Goal: Find specific page/section: Find specific page/section

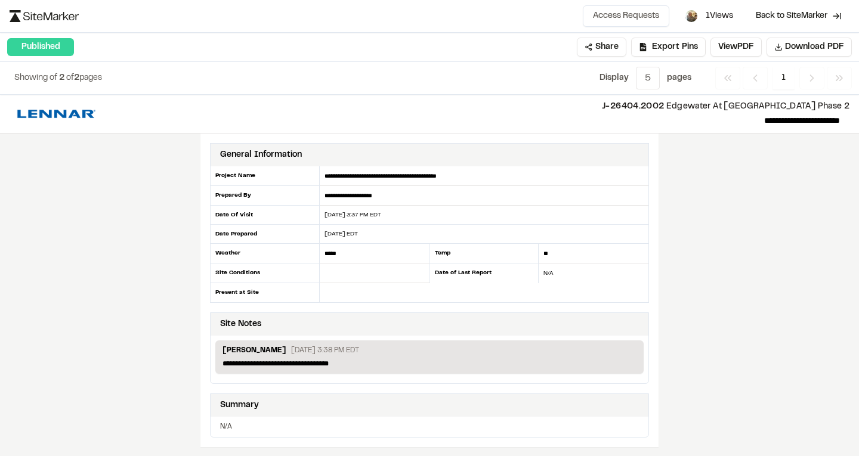
click at [814, 77] on icon "Navigation" at bounding box center [812, 78] width 12 height 12
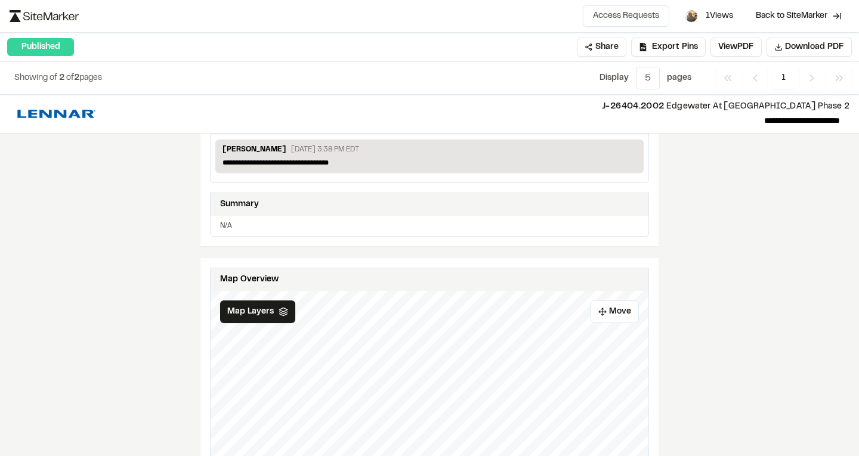
scroll to position [199, 0]
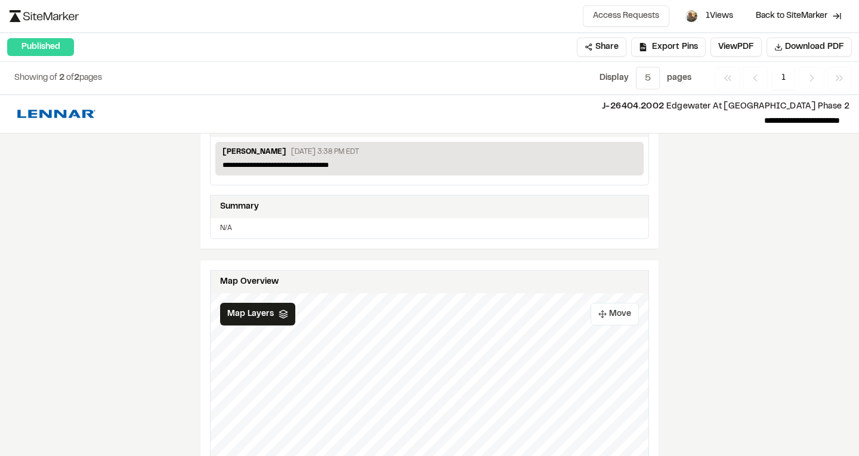
click at [607, 314] on button "Move" at bounding box center [615, 314] width 48 height 23
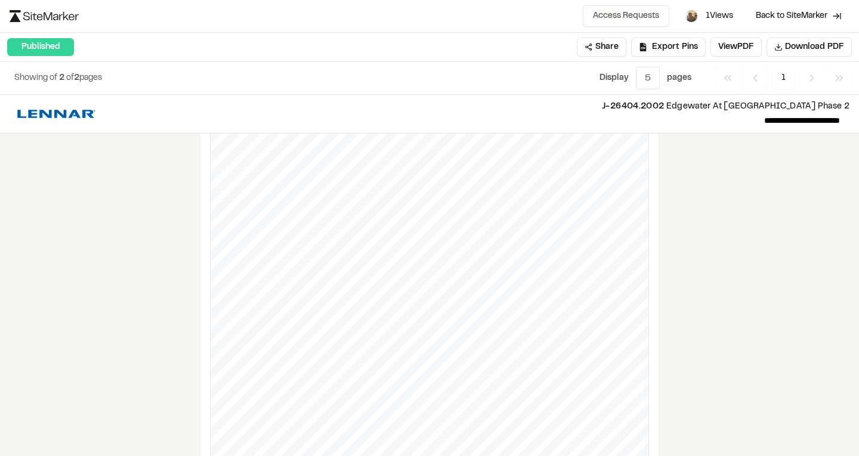
scroll to position [497, 0]
click at [733, 243] on div "**********" at bounding box center [429, 276] width 859 height 362
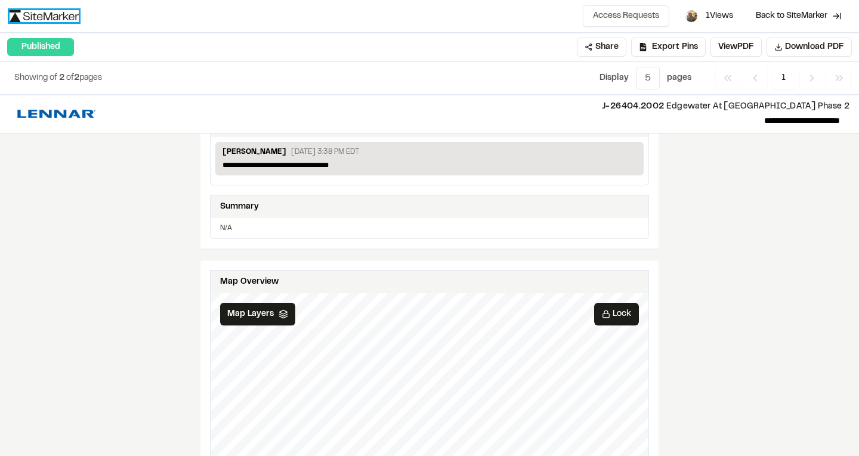
click at [56, 13] on img at bounding box center [44, 16] width 69 height 12
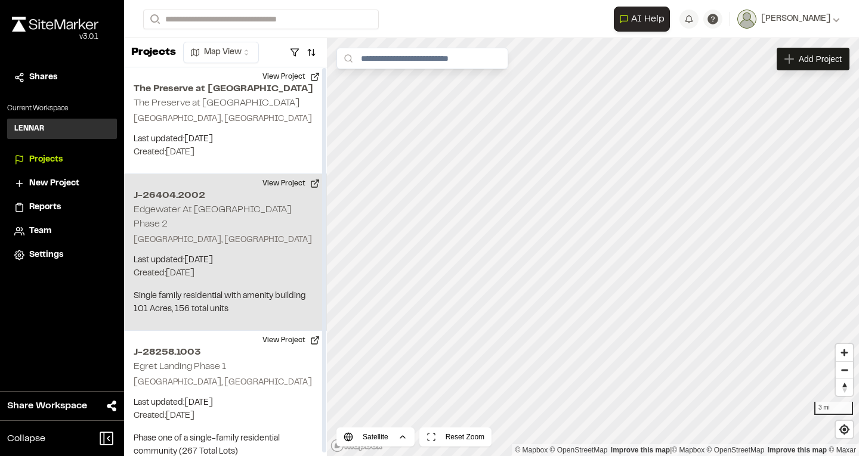
click at [190, 234] on p "Savannah, GA" at bounding box center [226, 240] width 184 height 13
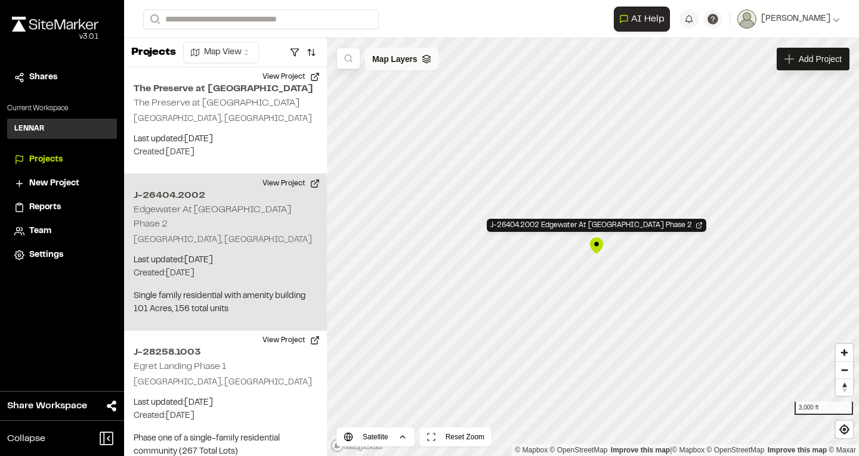
click at [424, 61] on polyline at bounding box center [427, 62] width 8 height 2
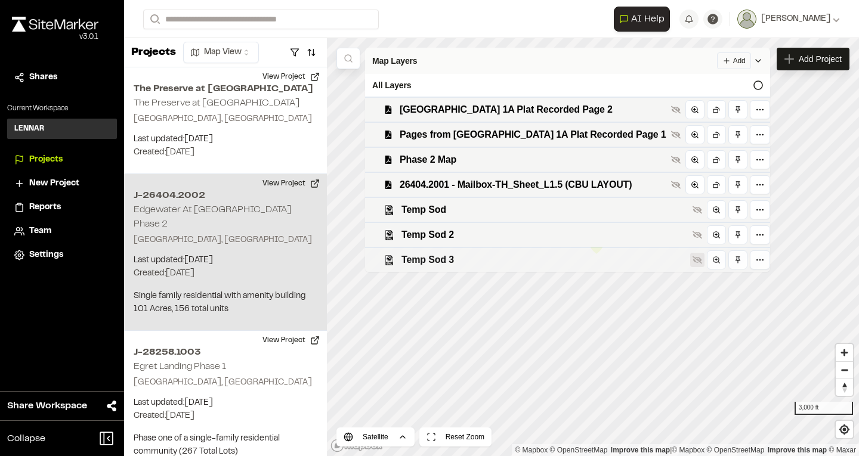
click at [693, 259] on icon at bounding box center [698, 261] width 10 height 8
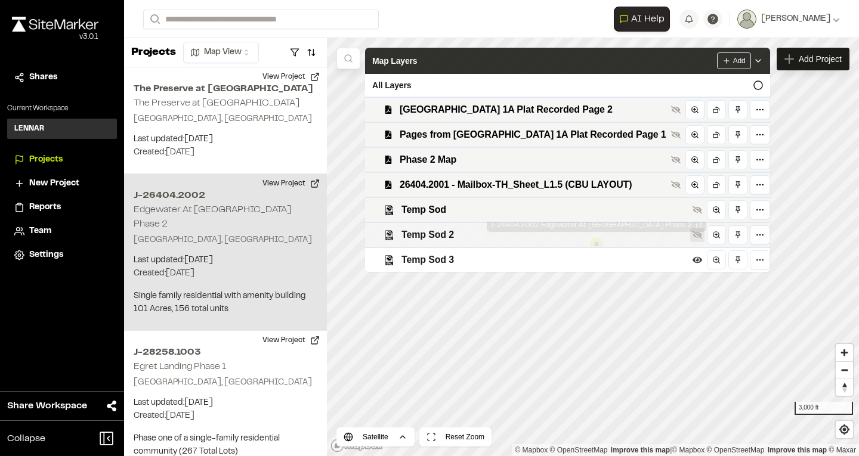
click at [693, 235] on icon at bounding box center [698, 236] width 10 height 8
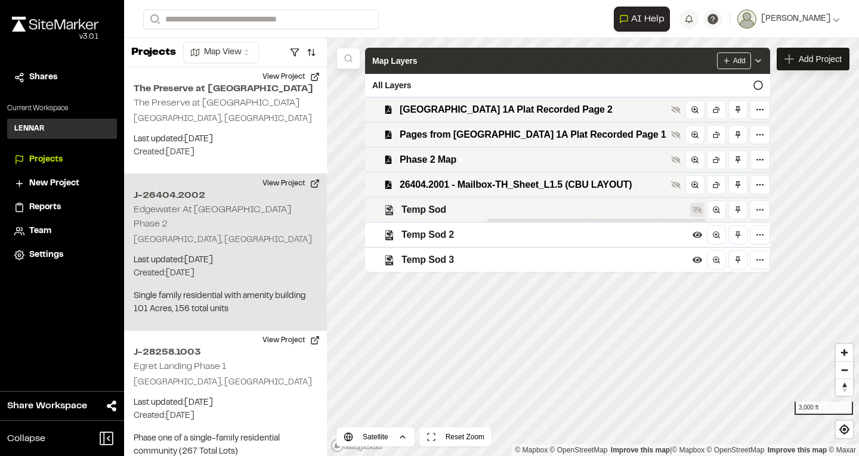
click at [693, 207] on icon at bounding box center [698, 210] width 10 height 10
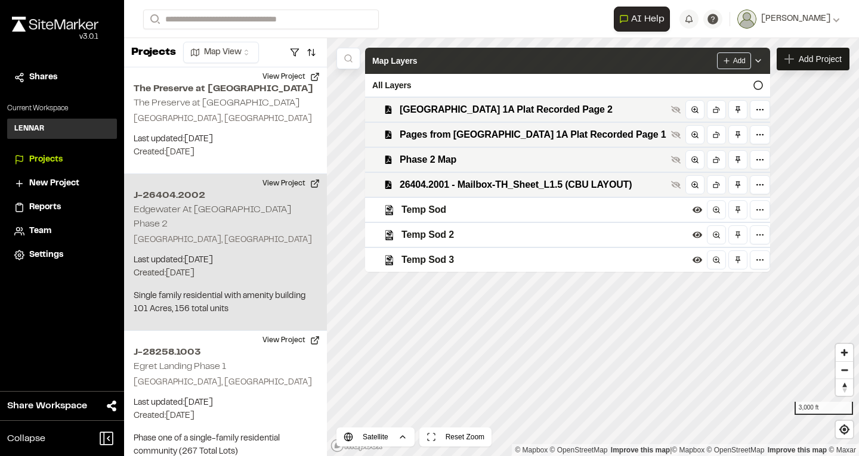
click at [754, 58] on icon at bounding box center [759, 61] width 10 height 10
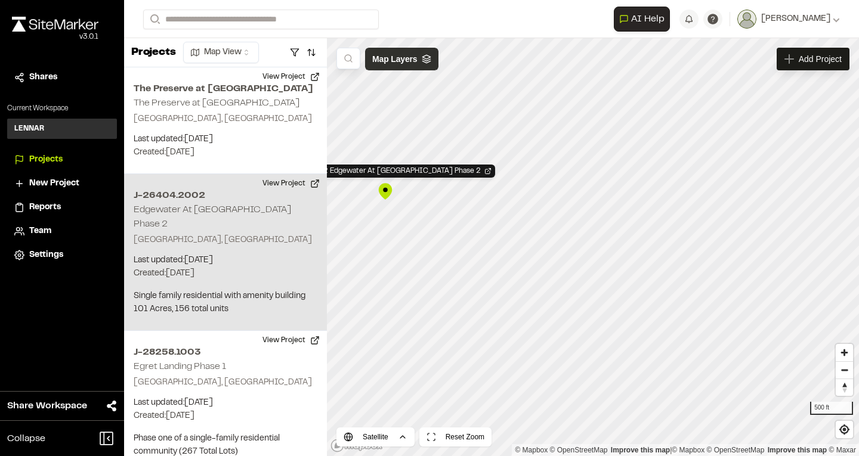
click at [426, 63] on polyline at bounding box center [427, 62] width 8 height 2
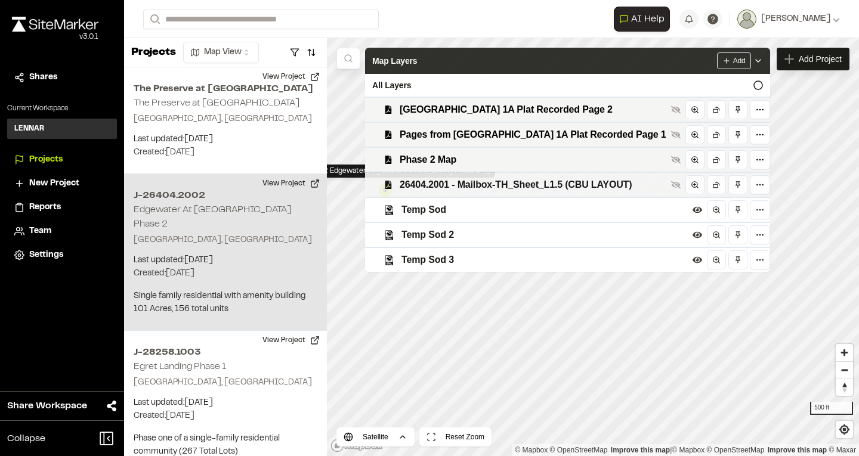
click at [446, 181] on span "26404.2001 - Mailbox-TH_Sheet_L1.5 (CBU LAYOUT)" at bounding box center [533, 185] width 267 height 14
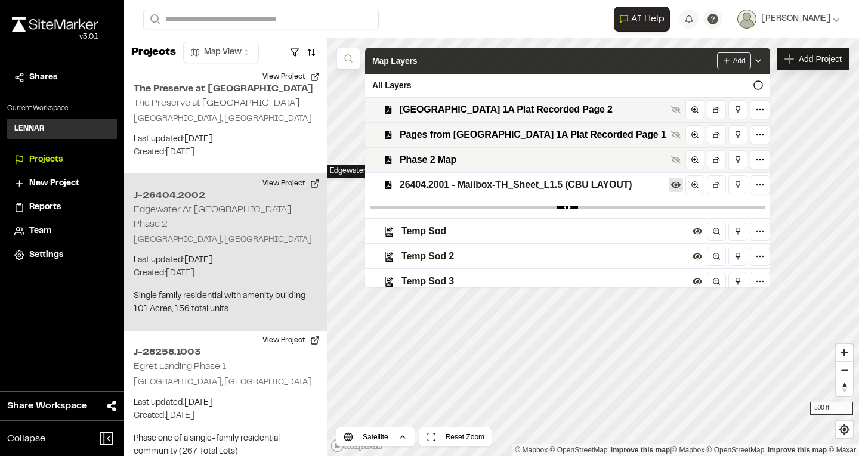
click at [671, 183] on icon at bounding box center [676, 185] width 10 height 10
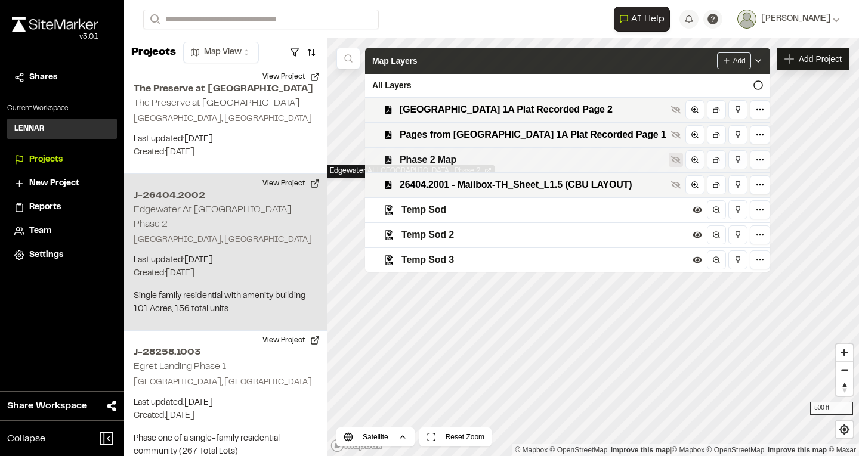
click at [671, 158] on icon at bounding box center [676, 160] width 10 height 8
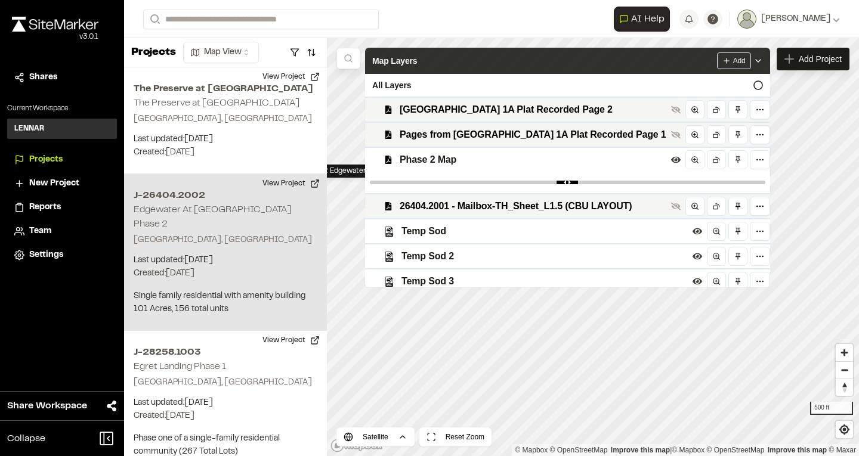
click at [745, 56] on div "Map Layers Add" at bounding box center [567, 61] width 405 height 26
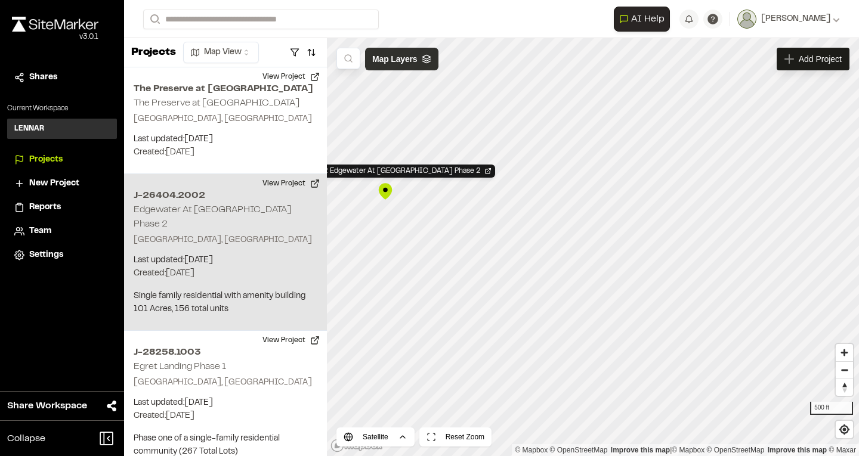
click at [431, 61] on icon at bounding box center [427, 59] width 10 height 10
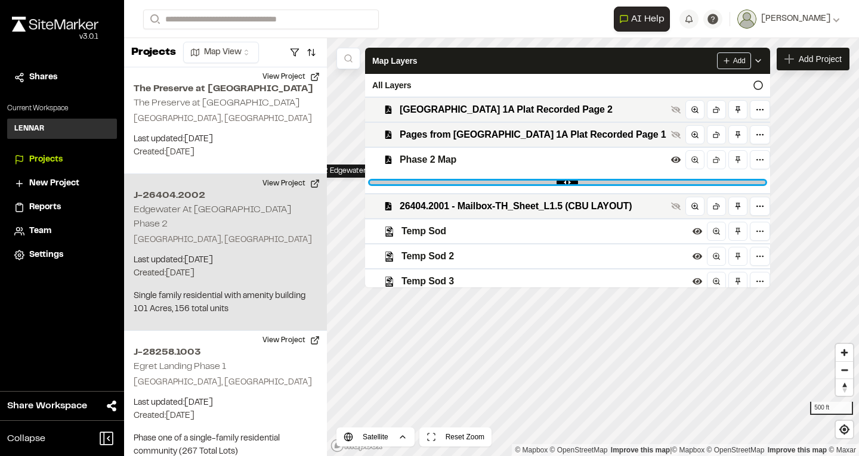
type input "*"
click at [734, 184] on input "range" at bounding box center [568, 183] width 396 height 4
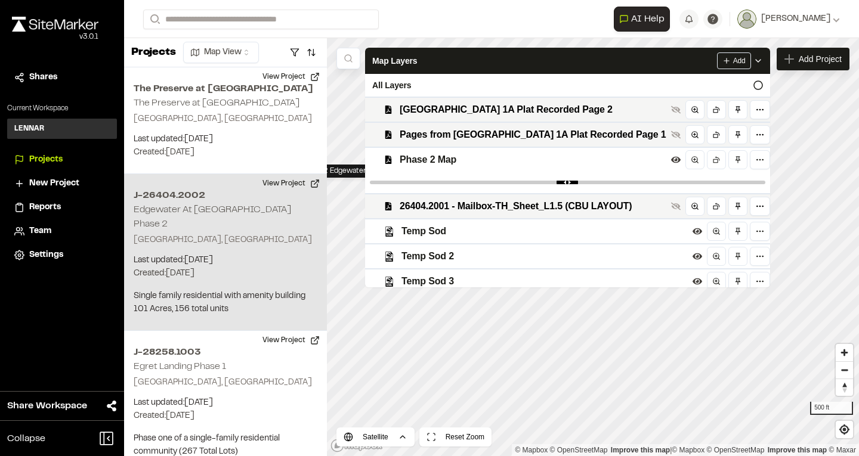
click at [729, 229] on html "**********" at bounding box center [429, 228] width 859 height 456
click at [599, 229] on html "**********" at bounding box center [429, 228] width 859 height 456
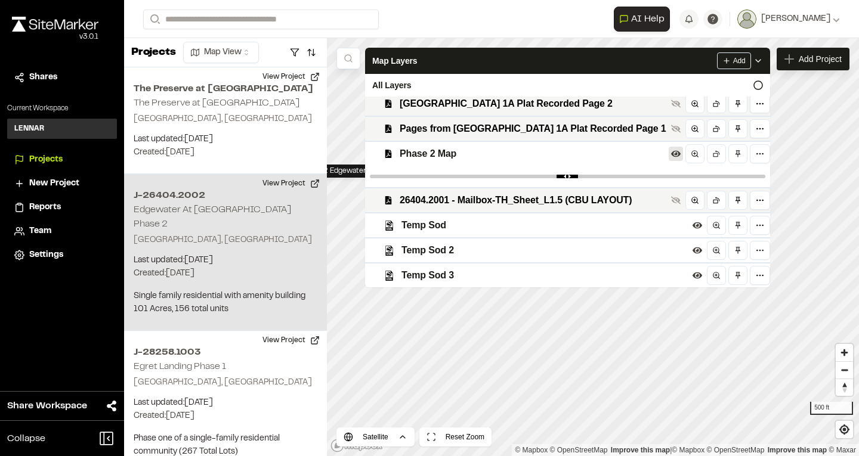
click at [671, 154] on icon at bounding box center [676, 154] width 10 height 7
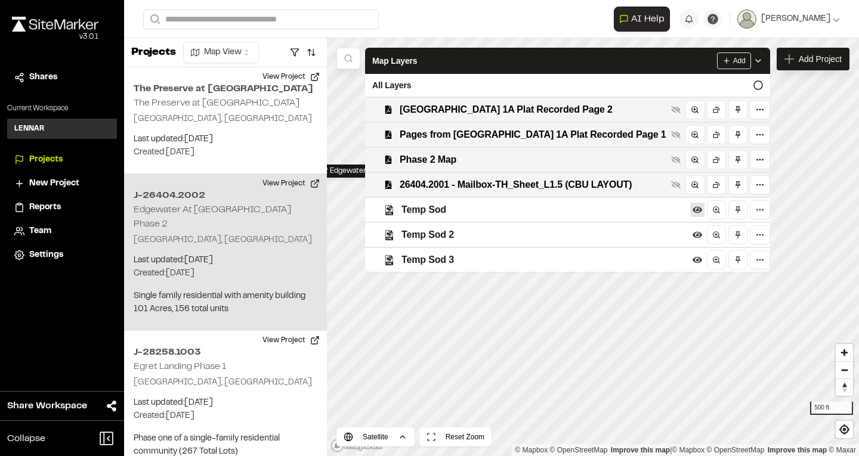
click at [693, 209] on icon at bounding box center [698, 210] width 10 height 7
click at [693, 230] on icon at bounding box center [698, 235] width 10 height 10
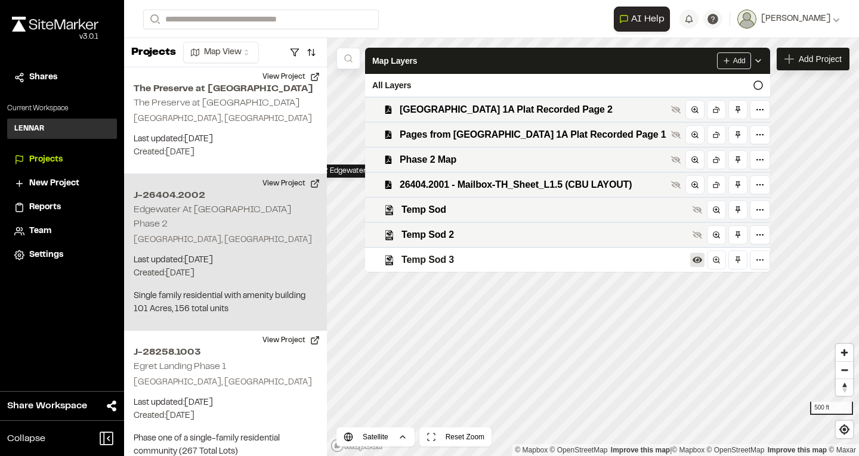
click at [693, 261] on icon at bounding box center [698, 260] width 10 height 7
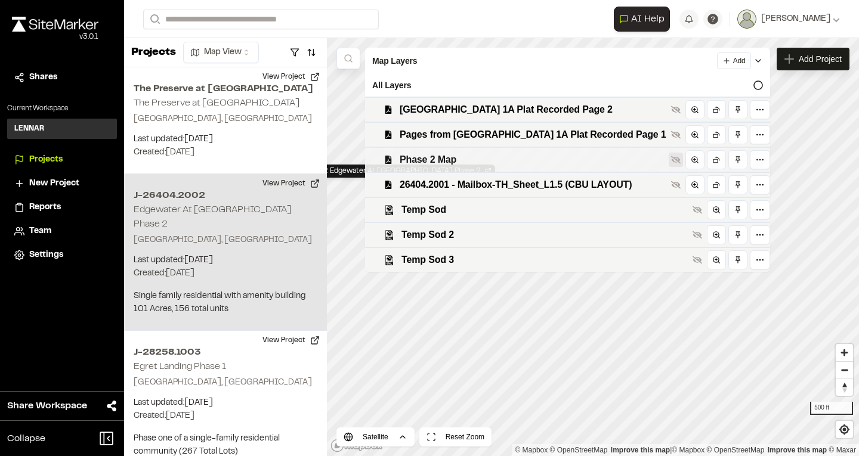
click at [671, 160] on icon at bounding box center [676, 160] width 10 height 8
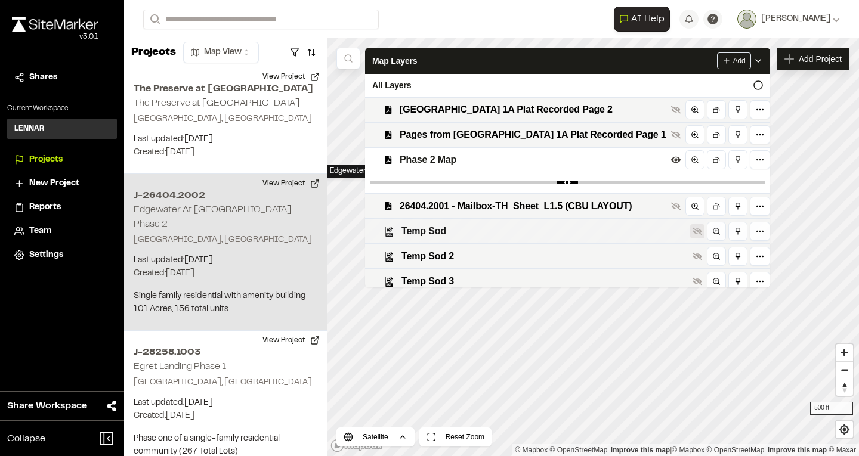
click at [693, 229] on icon at bounding box center [698, 232] width 10 height 10
click at [693, 257] on icon at bounding box center [698, 257] width 10 height 8
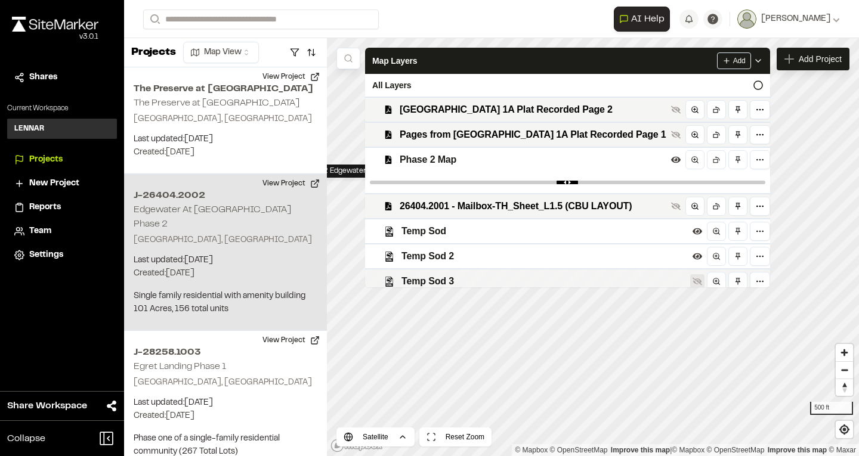
click at [693, 279] on icon at bounding box center [698, 282] width 10 height 10
click at [754, 63] on icon at bounding box center [759, 61] width 10 height 10
